Goal: Task Accomplishment & Management: Manage account settings

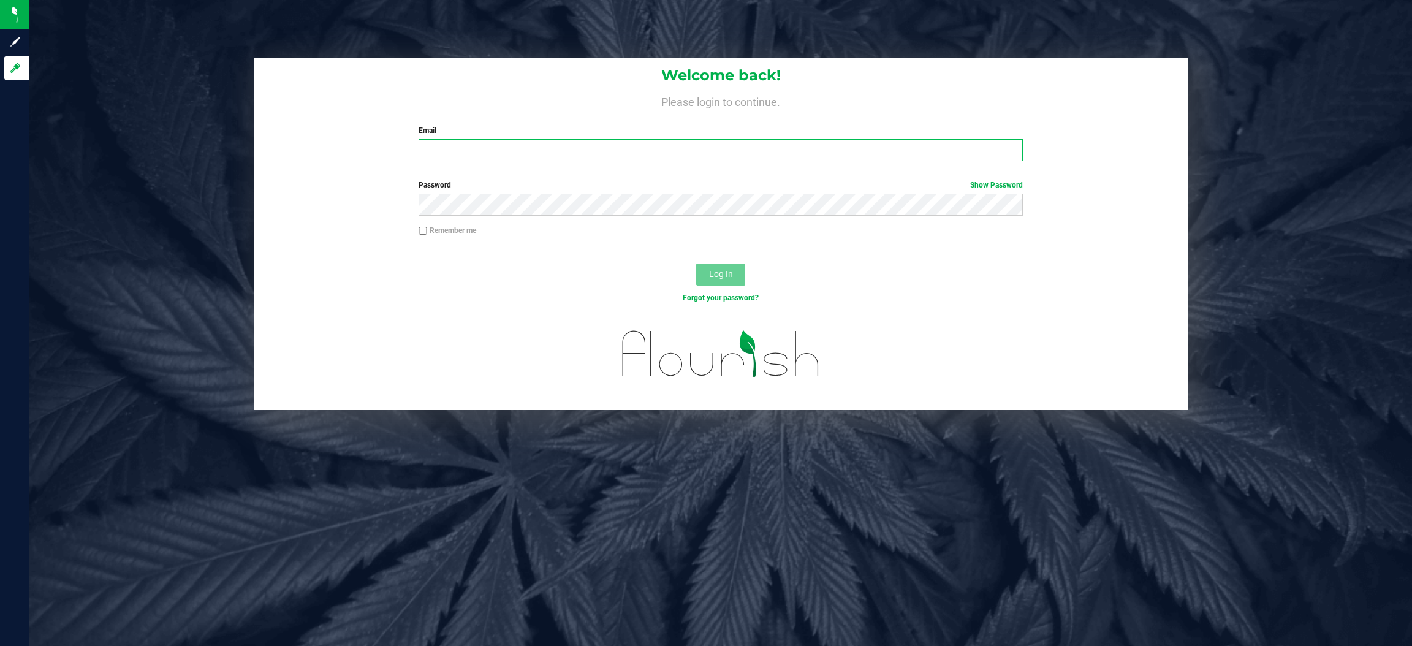
click at [476, 149] on input "Email" at bounding box center [721, 150] width 604 height 22
type input "p"
type input "[EMAIL_ADDRESS][DOMAIN_NAME]"
click at [696, 264] on button "Log In" at bounding box center [720, 275] width 49 height 22
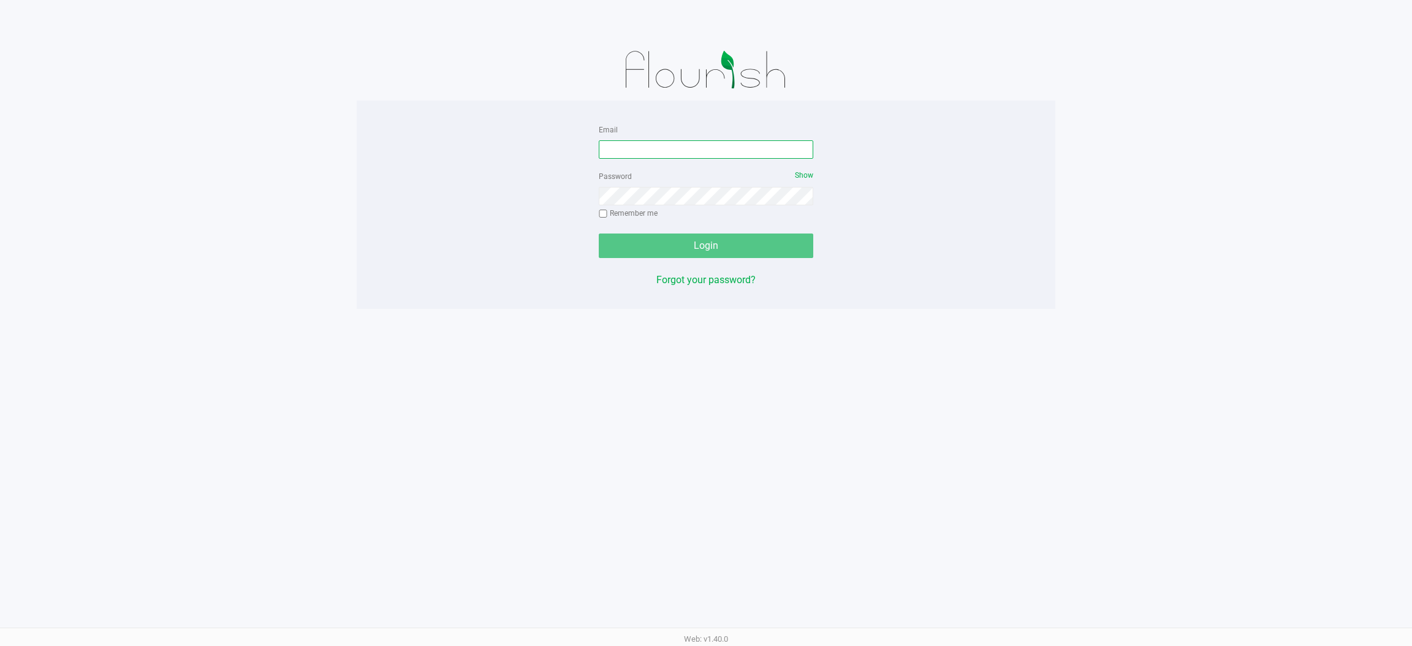
click at [646, 143] on input "Email" at bounding box center [706, 149] width 215 height 18
type input "[EMAIL_ADDRESS][DOMAIN_NAME]"
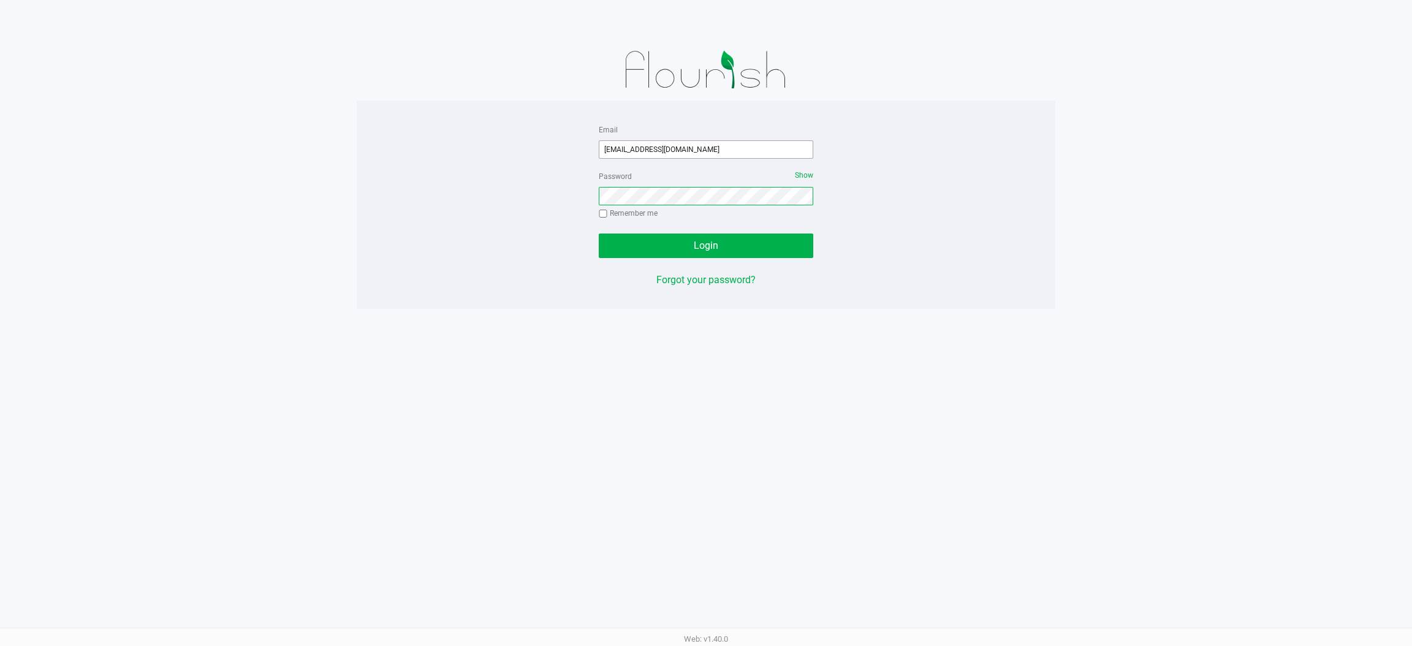
click at [599, 234] on button "Login" at bounding box center [706, 246] width 215 height 25
